Goal: Complete application form

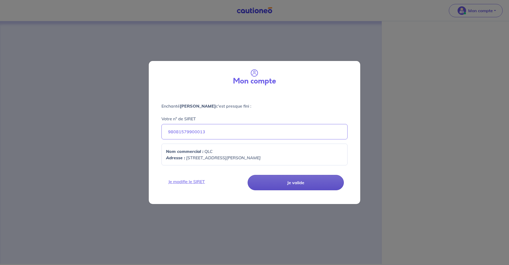
click at [285, 180] on button "Je valide" at bounding box center [295, 182] width 96 height 15
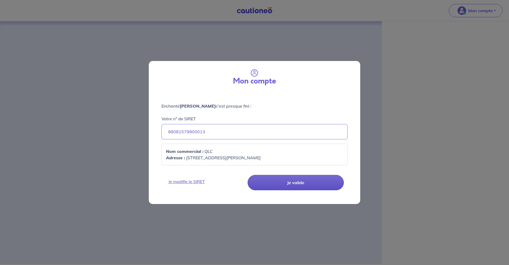
click at [285, 180] on button "Je valide" at bounding box center [295, 182] width 96 height 15
click at [286, 180] on button "Je valide" at bounding box center [295, 182] width 96 height 15
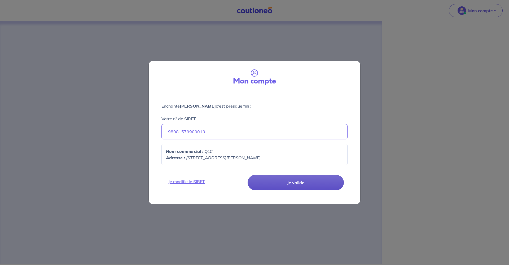
click at [286, 180] on button "Je valide" at bounding box center [295, 182] width 96 height 15
drag, startPoint x: 233, startPoint y: 125, endPoint x: 202, endPoint y: 137, distance: 32.7
click at [232, 126] on input "98081579900013" at bounding box center [254, 131] width 186 height 15
click at [232, 148] on p "Nom commercial : QLC" at bounding box center [254, 151] width 177 height 6
click at [278, 189] on button "Je valide" at bounding box center [295, 182] width 96 height 15
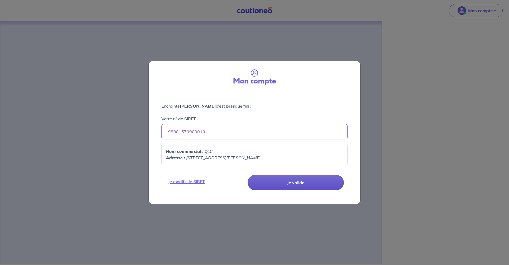
click at [278, 188] on button "Je valide" at bounding box center [295, 182] width 96 height 15
click at [387, 133] on div "Mon compte Enchanté [PERSON_NAME] c'est presque fini : Votre n° de SIRET 980815…" at bounding box center [254, 132] width 509 height 265
click at [403, 105] on div "Mon compte Enchanté [PERSON_NAME] c'est presque fini : Votre n° de SIRET 980815…" at bounding box center [254, 132] width 509 height 265
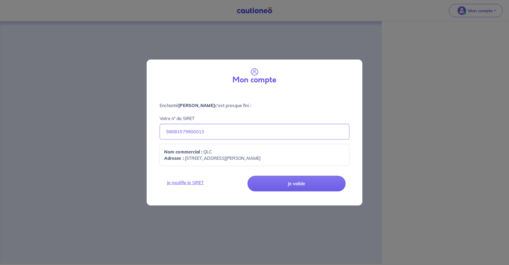
click at [403, 105] on div "Mon compte Enchanté [PERSON_NAME] c'est presque fini : Votre n° de SIRET 980815…" at bounding box center [254, 132] width 509 height 265
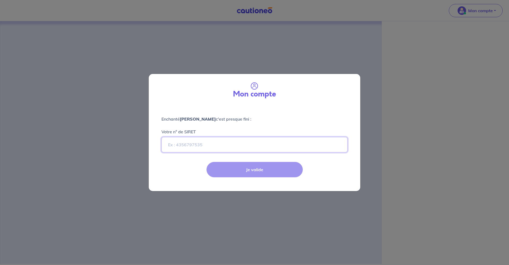
click at [209, 145] on input "Votre n° de SIRET" at bounding box center [254, 144] width 186 height 15
paste input "24189580281210"
type input "24189580281210"
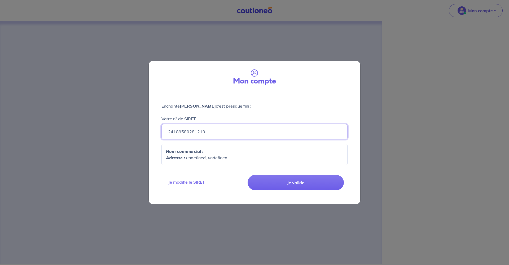
drag, startPoint x: 209, startPoint y: 131, endPoint x: 161, endPoint y: 131, distance: 47.4
click at [161, 131] on input "24189580281210" at bounding box center [254, 131] width 186 height 15
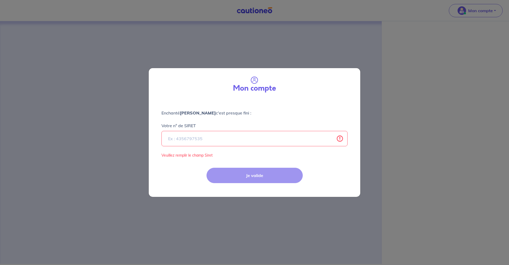
click at [250, 103] on div "Enchanté [PERSON_NAME] c'est presque fini : Votre n° de [PERSON_NAME] remplir l…" at bounding box center [254, 130] width 211 height 63
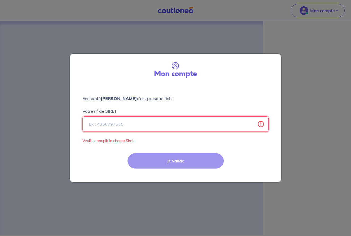
click at [181, 125] on input "Votre n° de SIRET" at bounding box center [175, 124] width 186 height 15
click at [199, 124] on input "Votre n° de SIRET" at bounding box center [175, 124] width 186 height 15
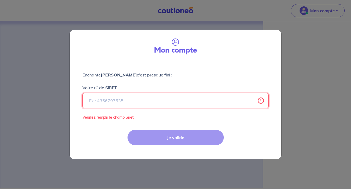
click at [152, 103] on input "Votre n° de SIRET" at bounding box center [175, 100] width 186 height 15
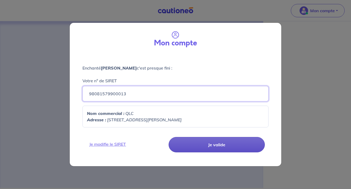
type input "98081579900013"
click at [192, 141] on button "Je valide" at bounding box center [216, 144] width 96 height 15
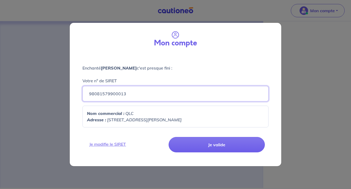
click at [133, 98] on input "98081579900013" at bounding box center [175, 93] width 186 height 15
drag, startPoint x: 131, startPoint y: 97, endPoint x: 94, endPoint y: 90, distance: 37.4
click at [94, 90] on input "98081579900013" at bounding box center [175, 93] width 186 height 15
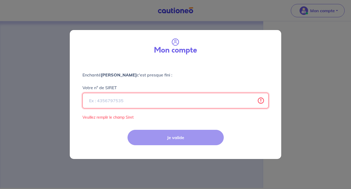
paste input "98081579900013"
type input "98081579900013"
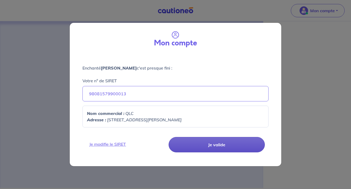
click at [194, 143] on button "Je valide" at bounding box center [216, 144] width 96 height 15
click at [193, 143] on button "Je valide" at bounding box center [216, 144] width 96 height 15
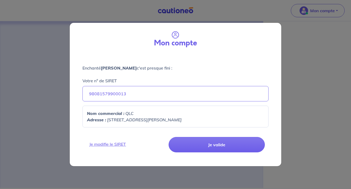
click at [152, 122] on p "Adresse : [STREET_ADDRESS][PERSON_NAME]" at bounding box center [175, 119] width 177 height 6
click at [129, 113] on em "QLC" at bounding box center [129, 112] width 8 height 5
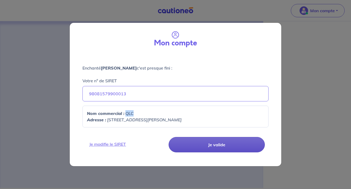
click at [205, 145] on button "Je valide" at bounding box center [216, 144] width 96 height 15
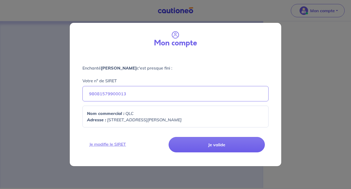
click at [287, 86] on div "Mon compte Enchanté [PERSON_NAME] c'est presque fini : Votre n° de SIRET 980815…" at bounding box center [175, 94] width 351 height 189
click at [298, 35] on div "Mon compte Enchanté [PERSON_NAME] c'est presque fini : Votre n° de SIRET 980815…" at bounding box center [175, 94] width 351 height 189
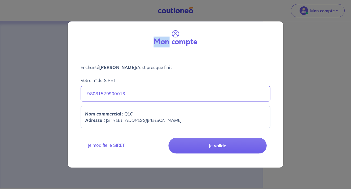
drag, startPoint x: 298, startPoint y: 35, endPoint x: 242, endPoint y: 41, distance: 57.0
click at [298, 35] on div "Mon compte Enchanté [PERSON_NAME] c'est presque fini : Votre n° de SIRET 980815…" at bounding box center [175, 94] width 351 height 189
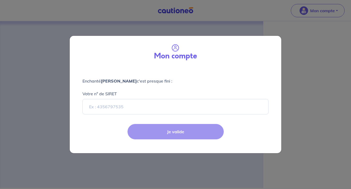
drag, startPoint x: 298, startPoint y: 58, endPoint x: 291, endPoint y: 55, distance: 7.6
click at [298, 58] on div "Mon compte Enchanté [PERSON_NAME] c'est presque fini : Votre n° de SIRET Je val…" at bounding box center [175, 94] width 351 height 189
select select "FR"
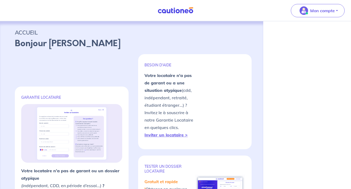
select select "FR"
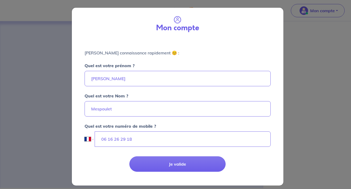
click at [280, 87] on div "[PERSON_NAME] connaissance rapidement 😊 : Quel est votre prénom ? [PERSON_NAME]…" at bounding box center [177, 95] width 211 height 112
click at [280, 84] on div "[PERSON_NAME] connaissance rapidement 😊 : Quel est votre prénom ? [PERSON_NAME]…" at bounding box center [177, 95] width 211 height 112
click at [176, 24] on h3 "Mon compte" at bounding box center [177, 28] width 43 height 9
click at [175, 24] on h3 "Mon compte" at bounding box center [177, 28] width 43 height 9
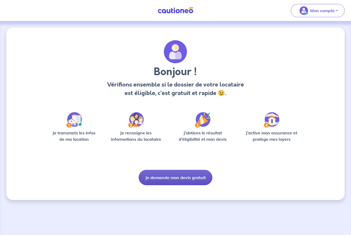
click at [178, 177] on button "Je demande mon devis gratuit" at bounding box center [176, 177] width 74 height 15
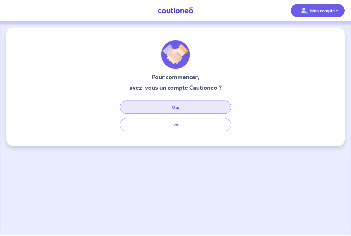
click at [182, 108] on button "Oui" at bounding box center [175, 107] width 111 height 13
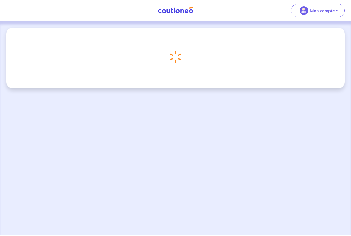
click at [178, 10] on img at bounding box center [176, 10] width 40 height 7
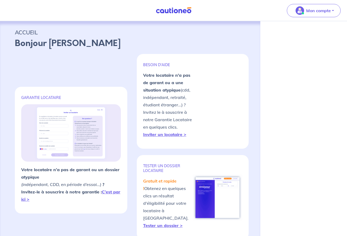
select select "FR"
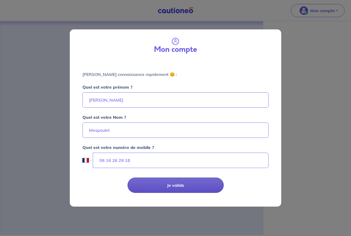
click at [177, 186] on button "Je valide" at bounding box center [175, 185] width 96 height 15
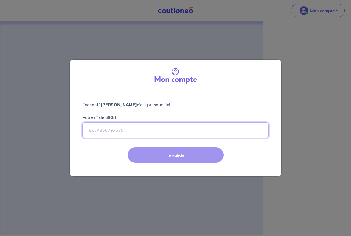
click at [144, 127] on input "Votre n° de SIRET" at bounding box center [175, 130] width 186 height 15
paste input "98081579900013"
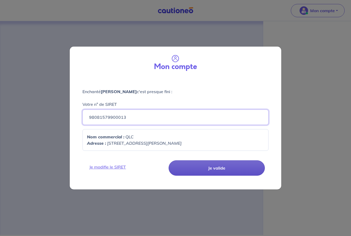
type input "98081579900013"
click at [194, 166] on button "Je valide" at bounding box center [216, 168] width 96 height 15
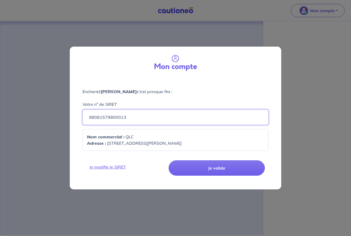
click at [133, 121] on input "98081579900013" at bounding box center [175, 117] width 186 height 15
click at [138, 139] on p "Nom commercial : QLC" at bounding box center [175, 137] width 177 height 6
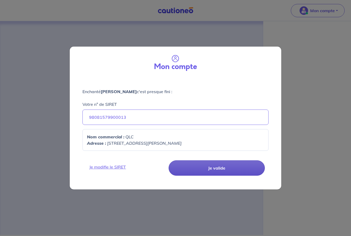
click at [193, 170] on button "Je valide" at bounding box center [216, 168] width 96 height 15
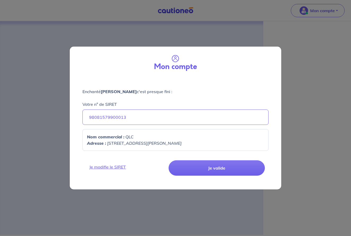
click at [226, 171] on button "Je valide" at bounding box center [216, 168] width 96 height 15
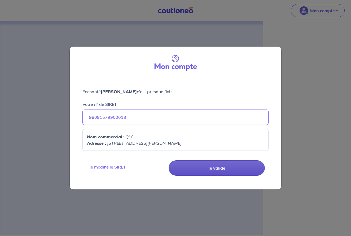
click at [226, 171] on button "Je valide" at bounding box center [216, 168] width 96 height 15
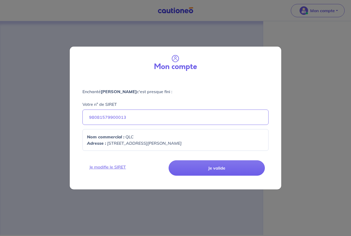
click at [311, 88] on div "Mon compte Enchanté [PERSON_NAME] c'est presque fini : Votre n° de SIRET 980815…" at bounding box center [175, 118] width 351 height 236
